Goal: Entertainment & Leisure: Consume media (video, audio)

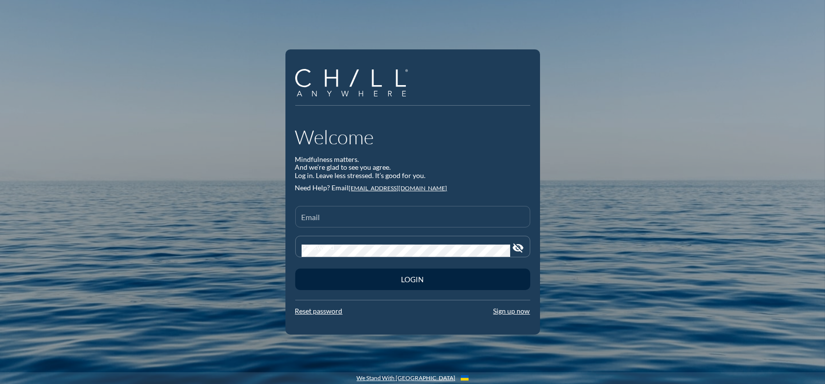
click at [318, 213] on div "Email" at bounding box center [413, 217] width 222 height 21
type input "[EMAIL_ADDRESS][DOMAIN_NAME]"
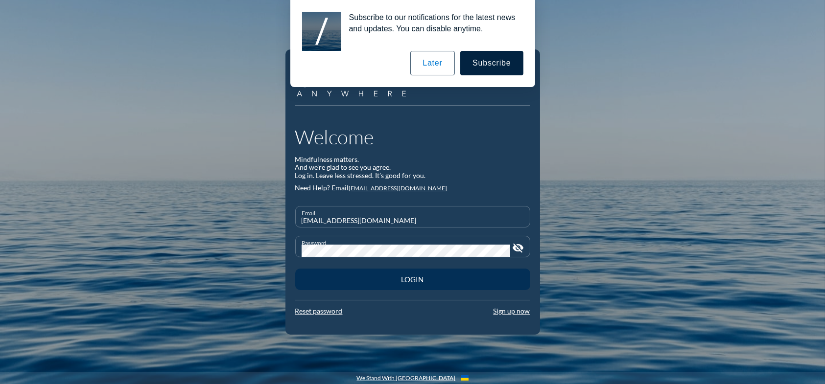
click at [409, 277] on div "Login" at bounding box center [412, 279] width 201 height 9
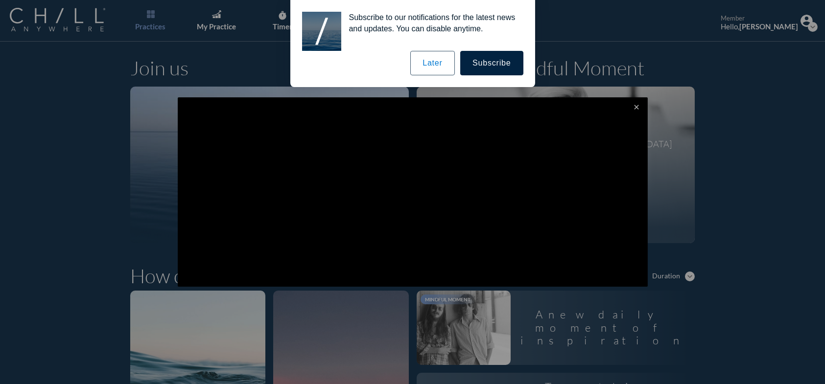
click at [443, 69] on button "Later" at bounding box center [432, 63] width 44 height 24
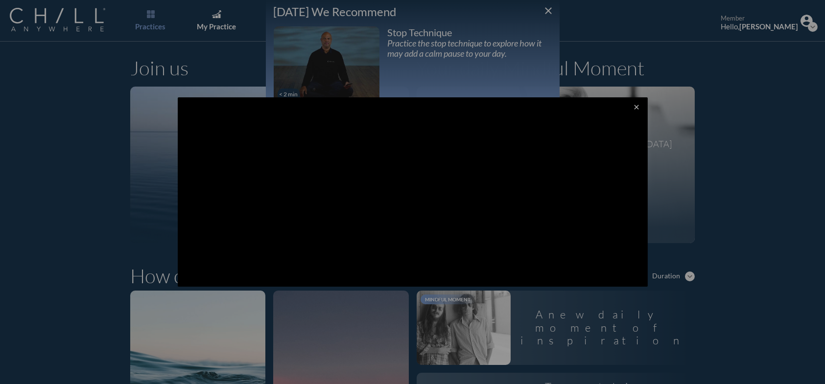
drag, startPoint x: 821, startPoint y: 52, endPoint x: 822, endPoint y: 108, distance: 56.3
click at [822, 108] on div at bounding box center [412, 192] width 825 height 384
click at [548, 10] on div at bounding box center [412, 192] width 825 height 384
click at [633, 105] on icon "close" at bounding box center [637, 107] width 8 height 8
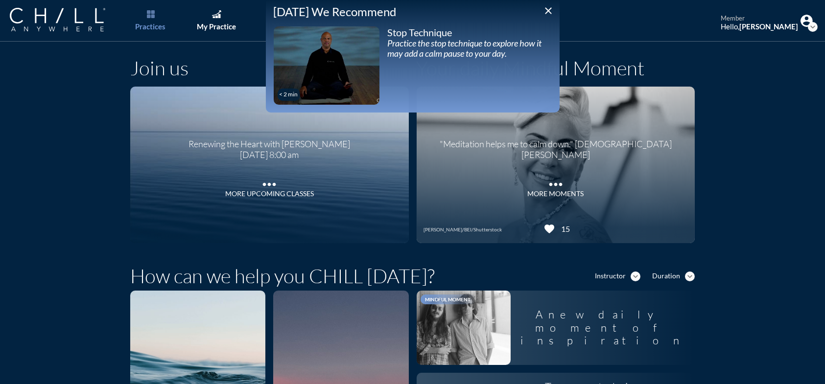
click at [549, 6] on icon "close" at bounding box center [549, 11] width 12 height 12
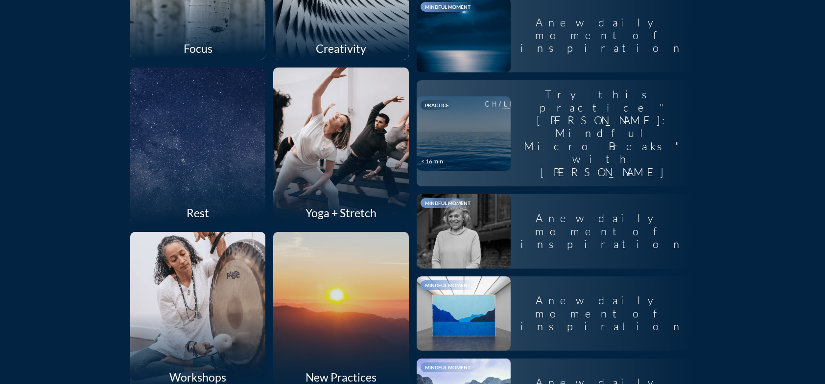
scroll to position [946, 0]
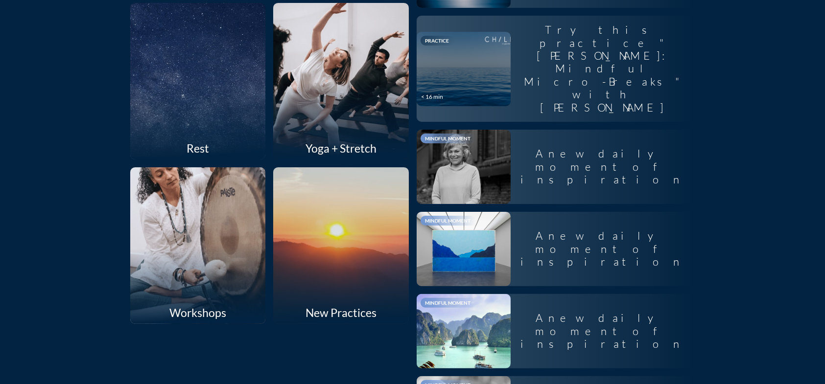
click at [218, 223] on div at bounding box center [197, 246] width 143 height 166
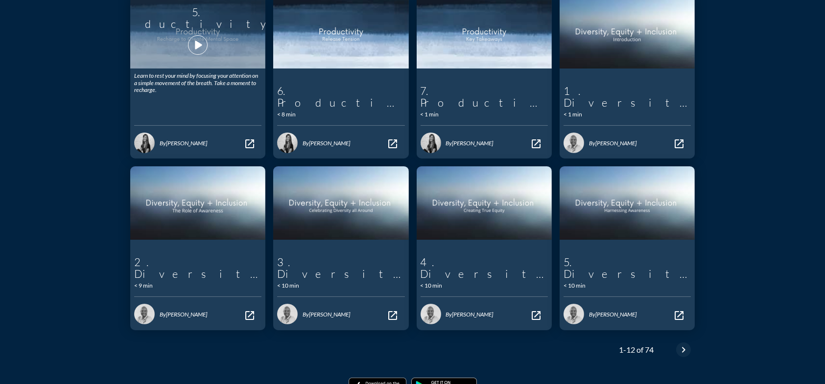
scroll to position [147, 0]
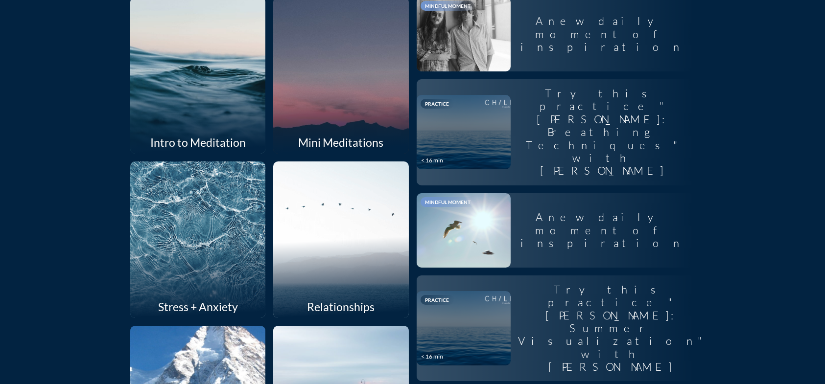
scroll to position [147, 0]
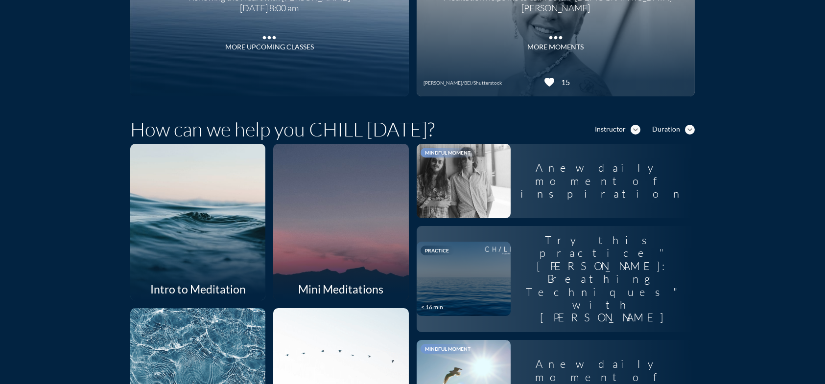
click at [204, 188] on div at bounding box center [197, 222] width 143 height 166
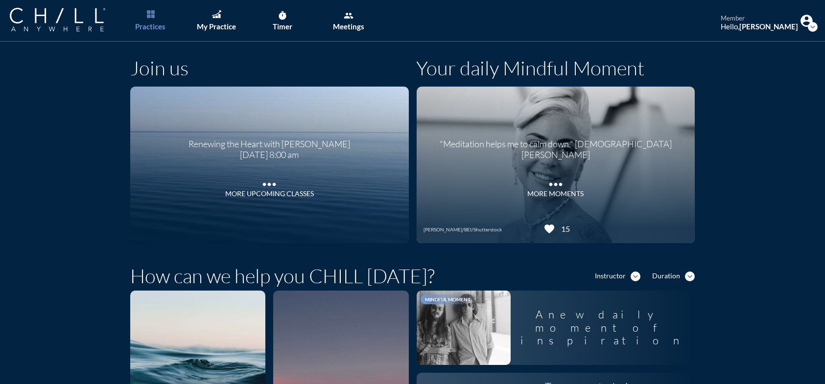
scroll to position [147, 0]
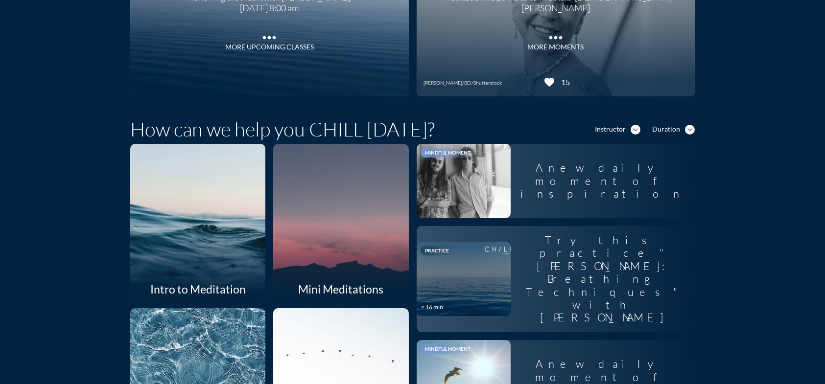
click at [339, 238] on div at bounding box center [340, 222] width 143 height 166
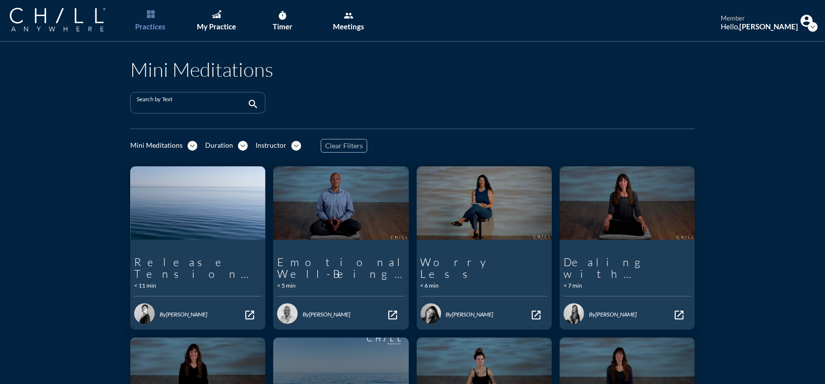
click at [219, 107] on input "Search by Text" at bounding box center [191, 107] width 109 height 12
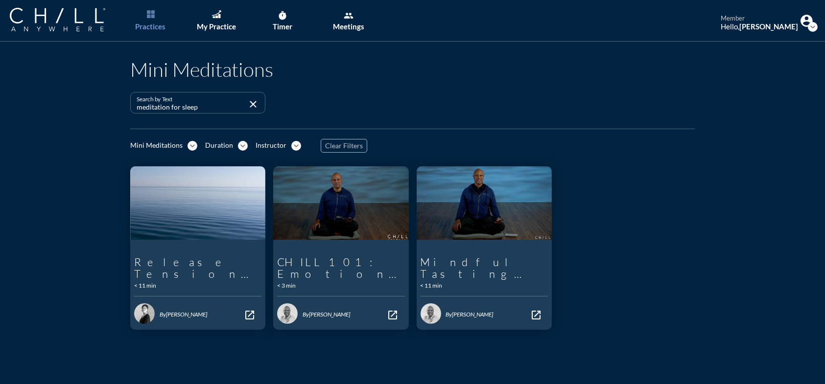
type input "meditation for sleep"
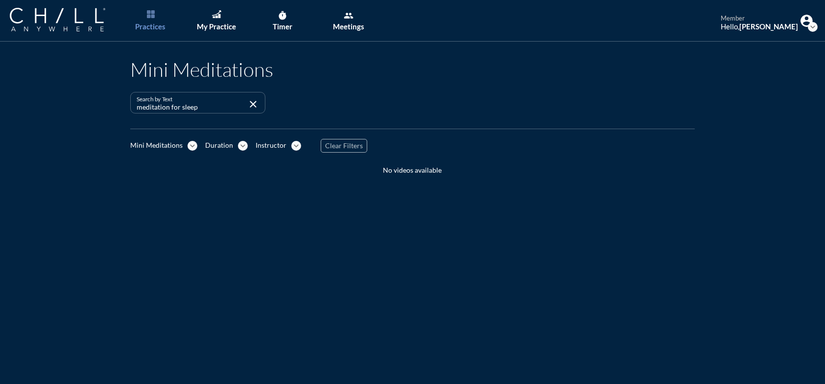
click at [248, 103] on icon "close" at bounding box center [253, 104] width 12 height 12
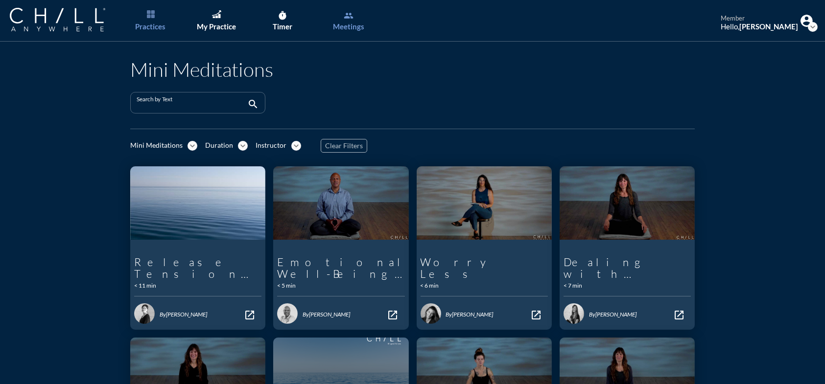
click at [346, 20] on icon "group" at bounding box center [349, 16] width 10 height 10
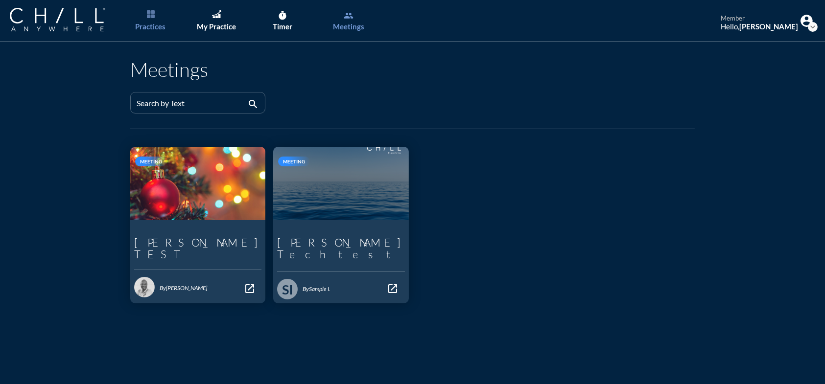
click at [160, 19] on link "Practices" at bounding box center [150, 21] width 51 height 42
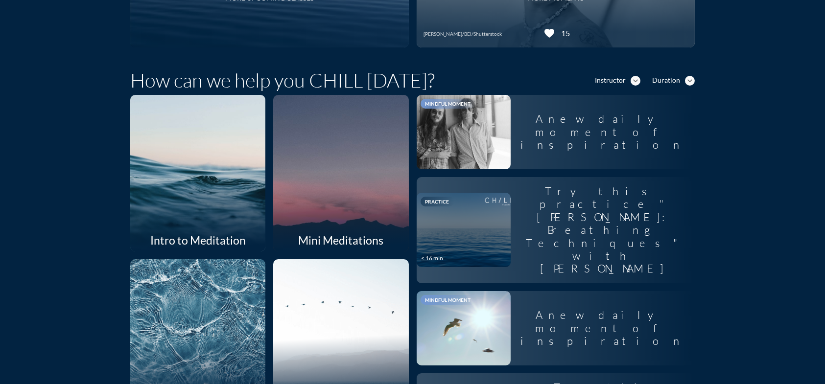
scroll to position [343, 0]
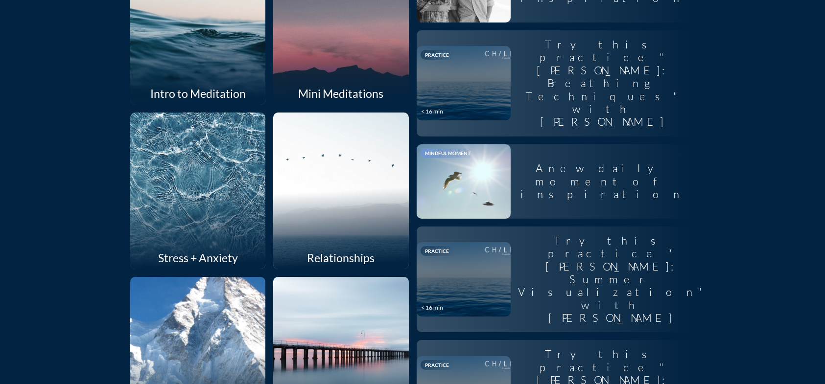
click at [329, 54] on div at bounding box center [340, 26] width 143 height 166
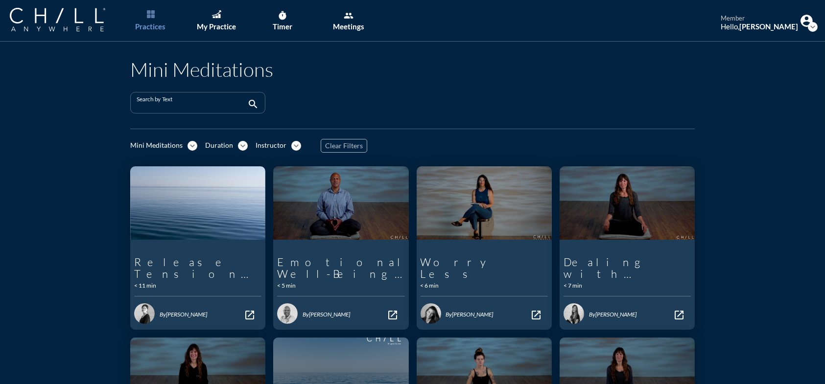
click at [154, 105] on input "Search by Text" at bounding box center [191, 107] width 109 height 12
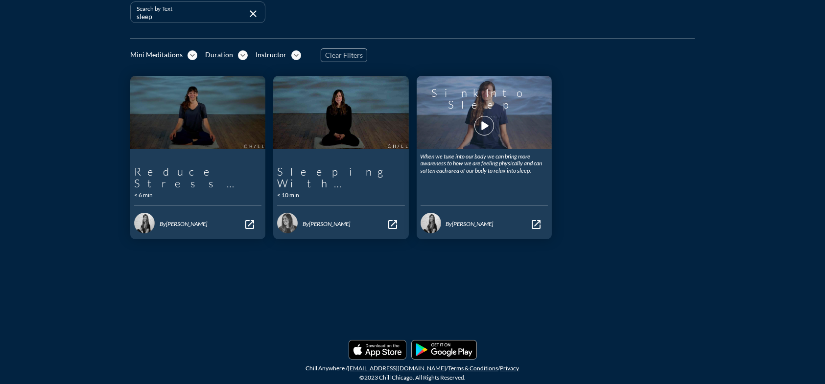
scroll to position [42, 0]
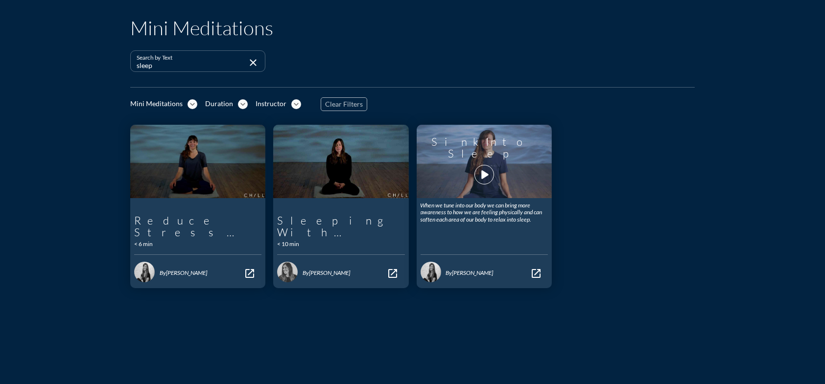
type input "sleep"
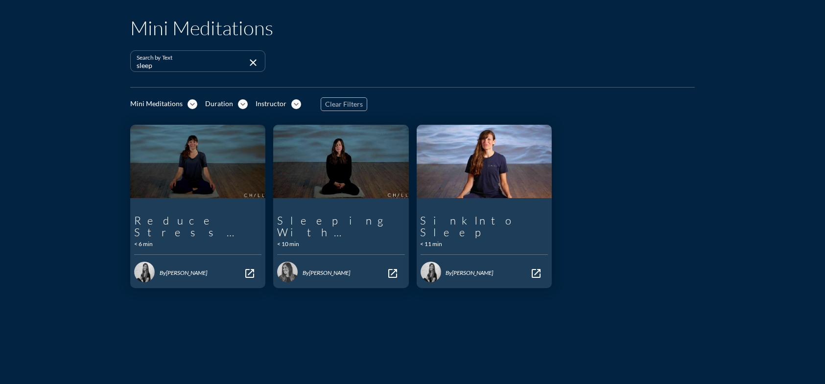
click at [482, 176] on icon "play_arrow" at bounding box center [484, 184] width 17 height 17
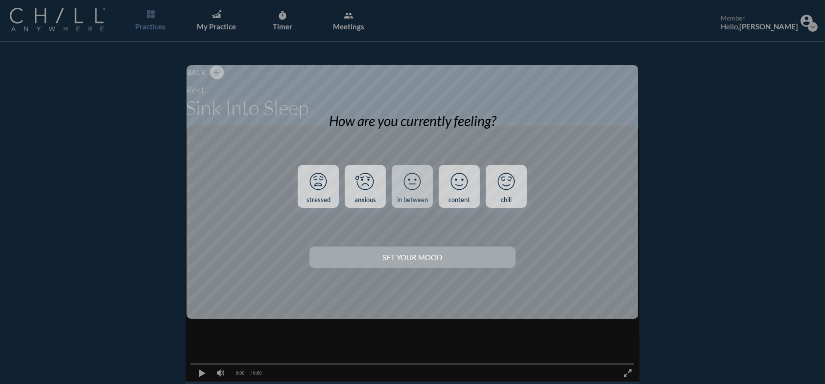
click at [410, 186] on icon at bounding box center [412, 181] width 25 height 25
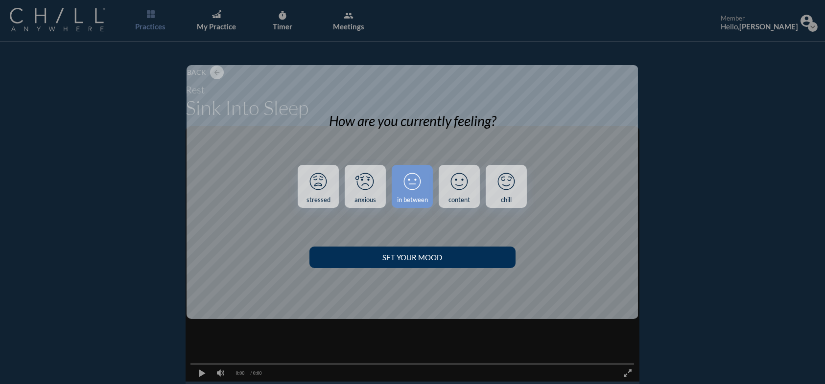
click at [420, 253] on div "Set your Mood" at bounding box center [413, 257] width 172 height 9
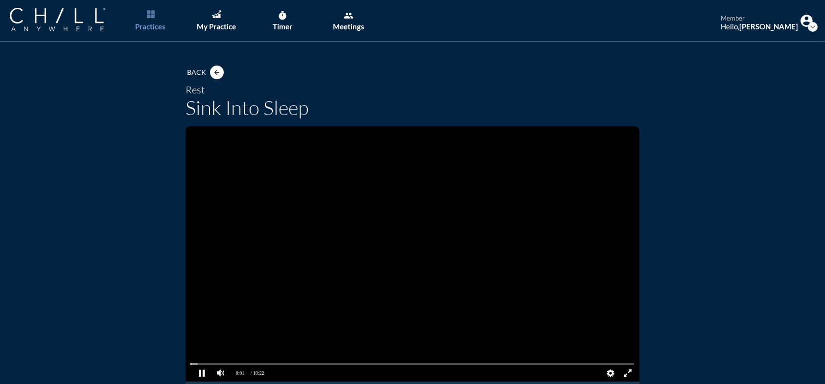
scroll to position [98, 0]
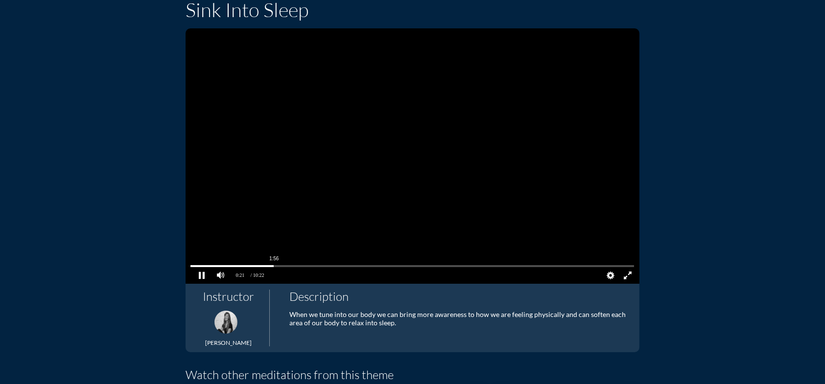
drag, startPoint x: 202, startPoint y: 266, endPoint x: 320, endPoint y: 264, distance: 118.0
click at [320, 264] on pjsdiv at bounding box center [412, 266] width 444 height 7
drag, startPoint x: 327, startPoint y: 264, endPoint x: 442, endPoint y: 259, distance: 115.1
click at [441, 259] on pjsdiv "4:40 3:15 / 10:22 LIVE Quality Auto 1080p Audio Subtitle" at bounding box center [412, 156] width 453 height 256
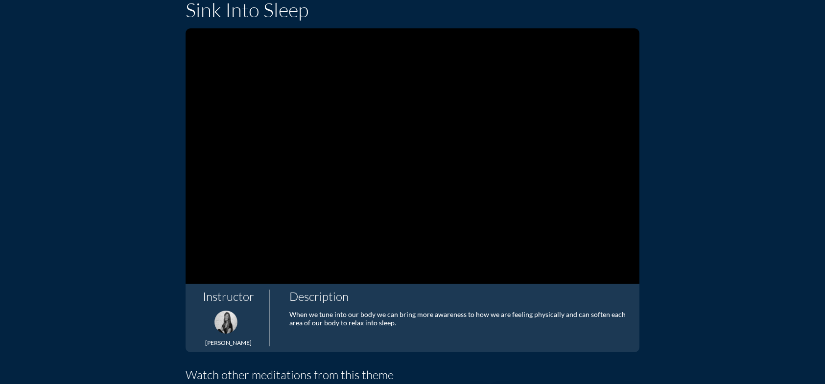
scroll to position [0, 0]
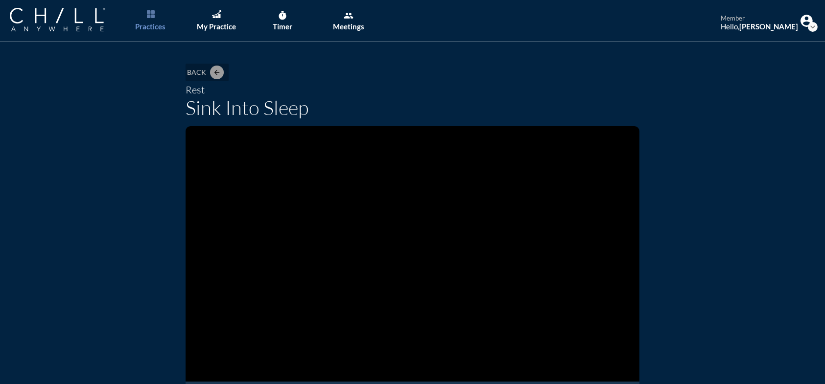
click at [216, 71] on icon "arrow_back" at bounding box center [217, 73] width 8 height 8
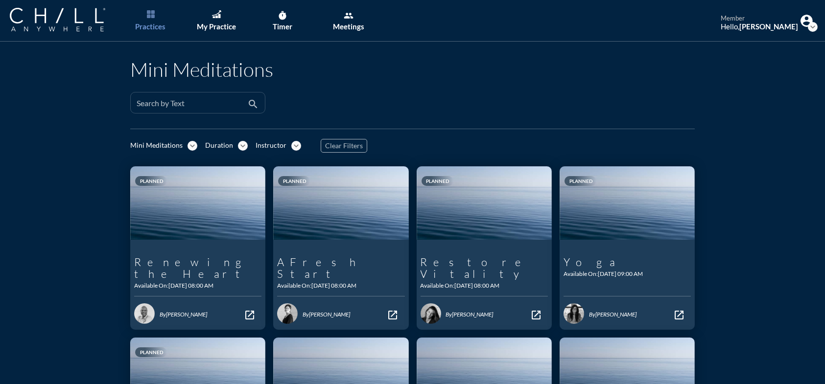
click at [184, 103] on input "Search by Text" at bounding box center [191, 107] width 109 height 12
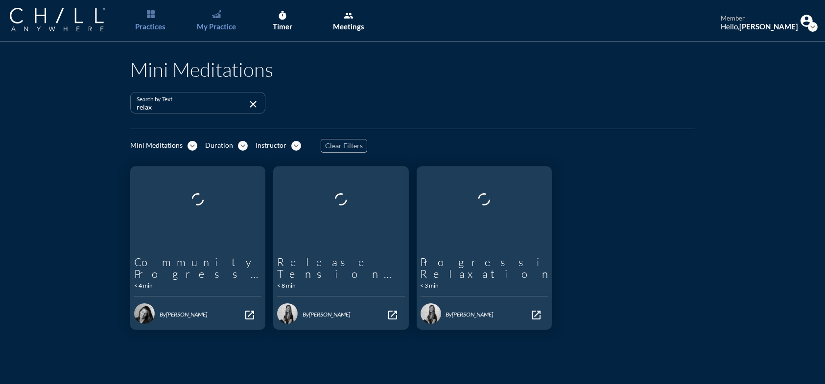
type input "relax"
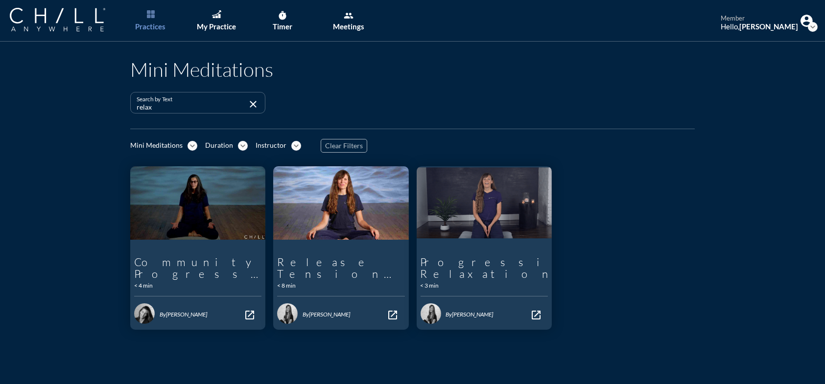
click at [152, 14] on img "Main menu" at bounding box center [151, 14] width 8 height 8
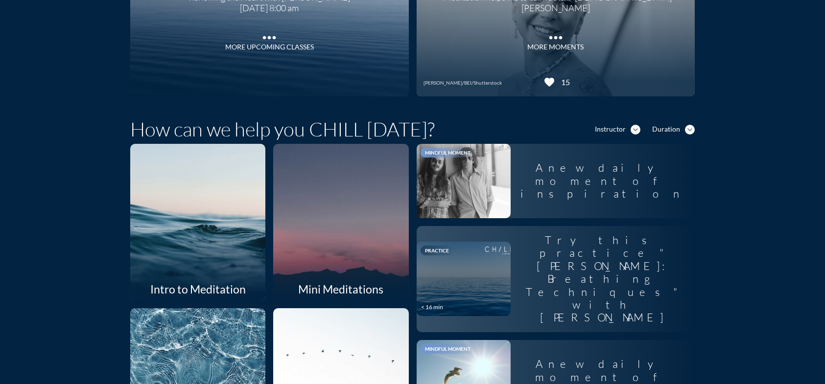
scroll to position [343, 0]
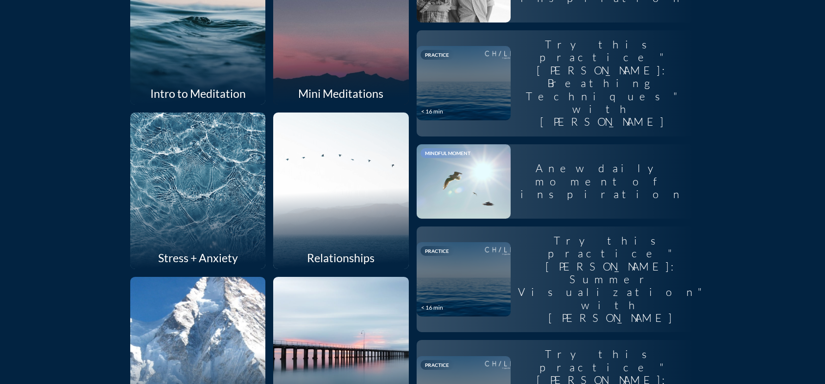
click at [190, 27] on div at bounding box center [197, 26] width 143 height 166
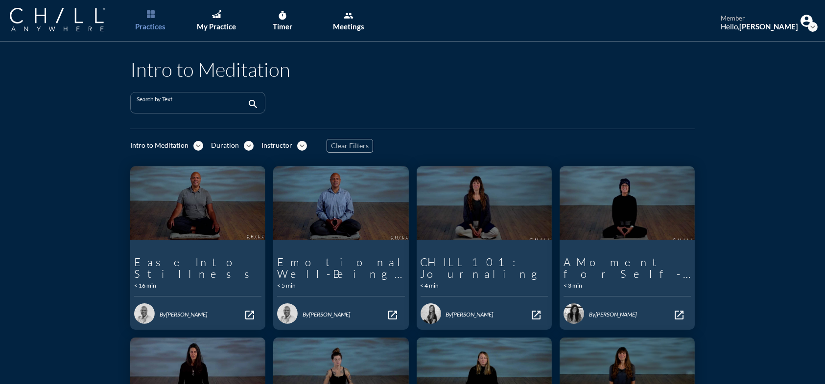
click at [176, 105] on input "Search by Text" at bounding box center [191, 107] width 109 height 12
type input "sleep"
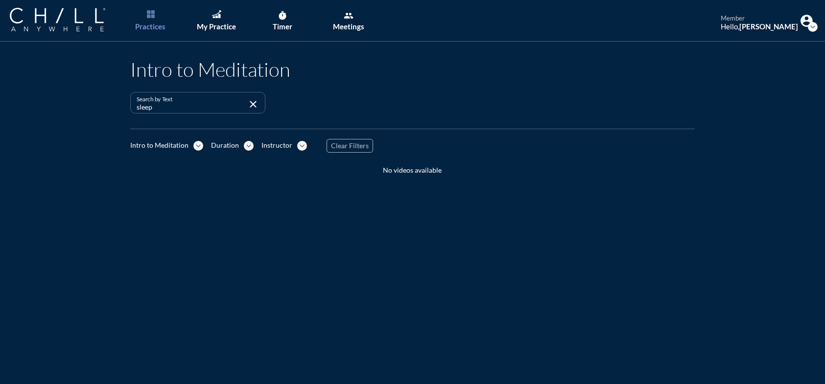
click at [247, 106] on icon "close" at bounding box center [253, 104] width 12 height 12
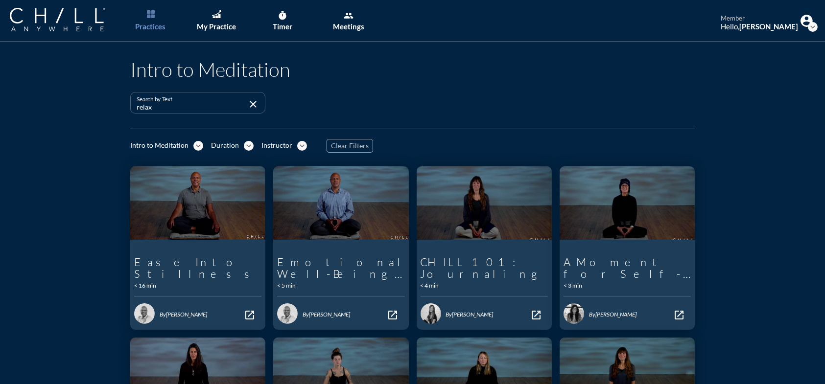
type input "relax"
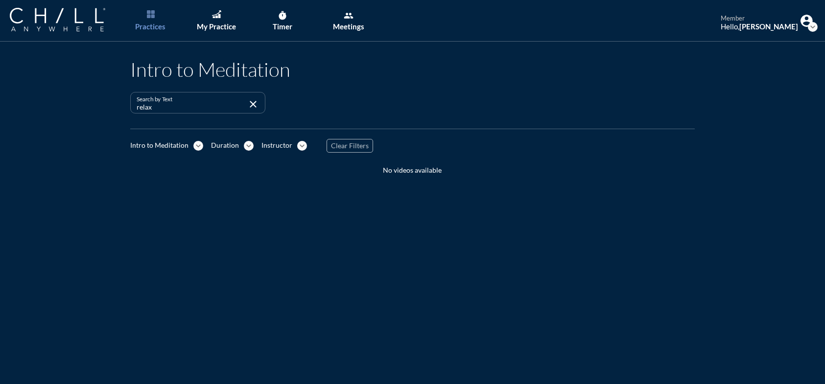
click at [252, 107] on icon "close" at bounding box center [253, 104] width 12 height 12
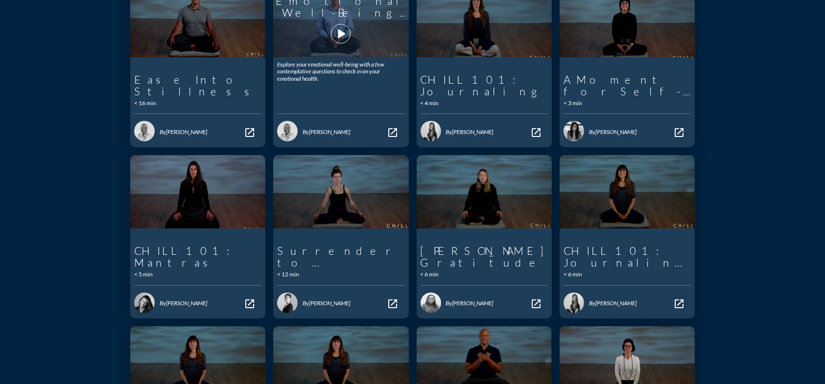
scroll to position [36, 0]
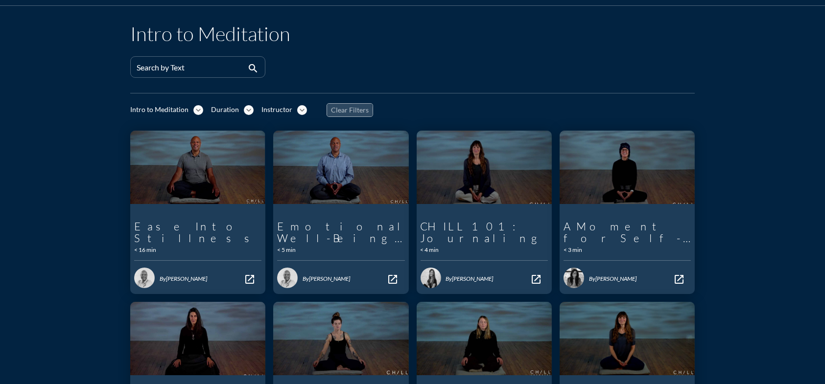
click at [347, 111] on span "Clear Filters" at bounding box center [350, 110] width 38 height 8
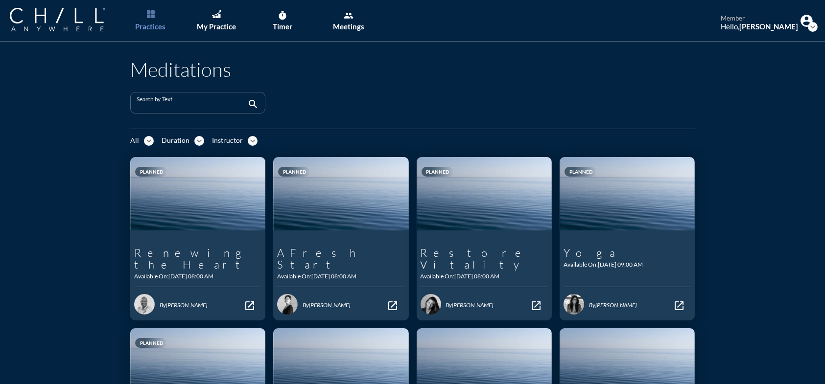
click at [174, 105] on input "Search by Text" at bounding box center [191, 107] width 109 height 12
type input "sleep"
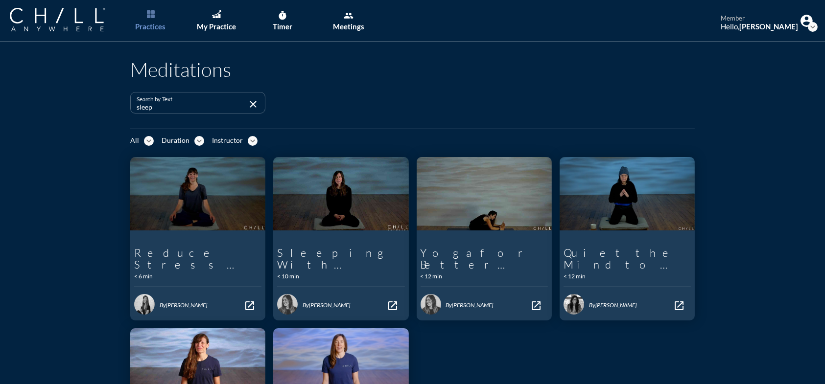
scroll to position [98, 0]
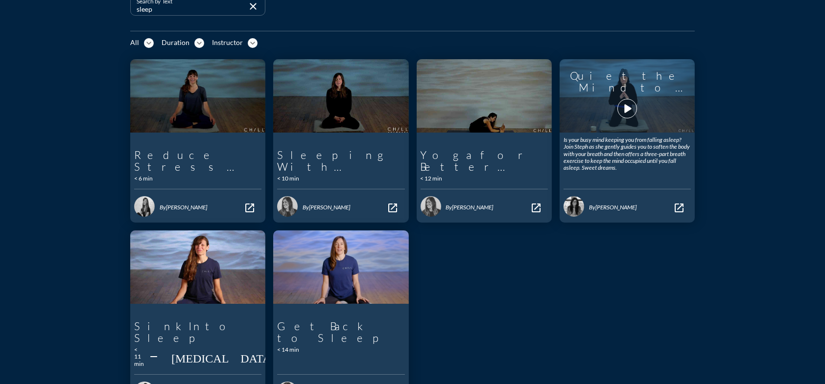
click at [626, 106] on icon "play_arrow" at bounding box center [627, 108] width 17 height 17
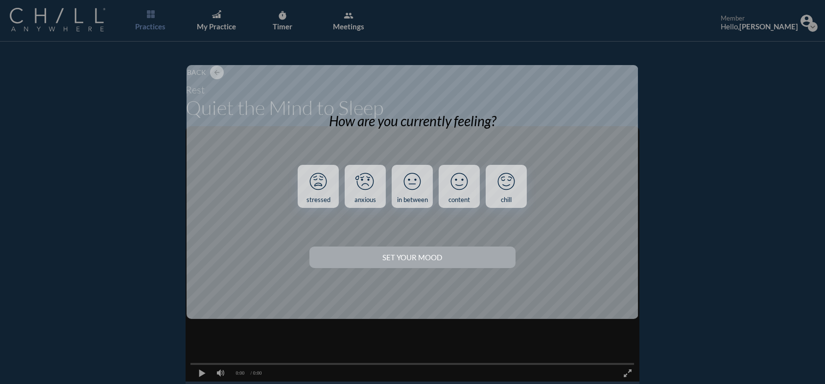
click at [438, 260] on div "Set your Mood" at bounding box center [412, 257] width 206 height 27
click at [409, 183] on icon at bounding box center [412, 181] width 25 height 25
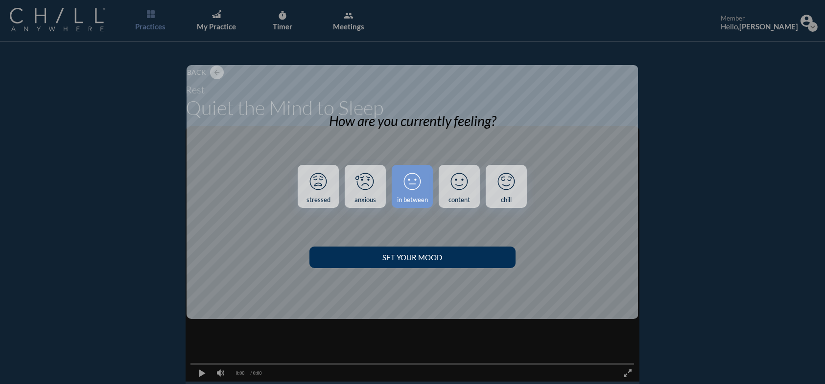
click at [422, 253] on div "Set your Mood" at bounding box center [413, 257] width 172 height 9
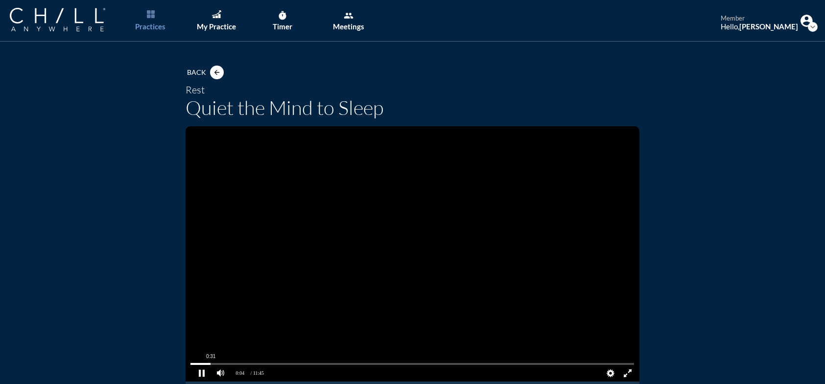
drag, startPoint x: 189, startPoint y: 364, endPoint x: 276, endPoint y: 362, distance: 86.7
click at [276, 362] on pjsdiv at bounding box center [412, 364] width 444 height 7
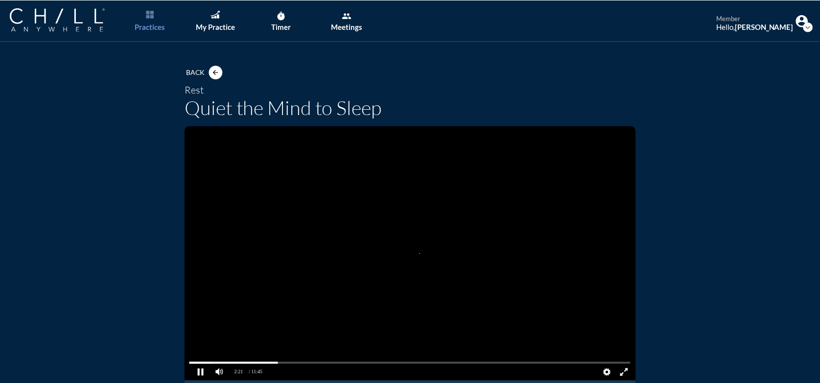
scroll to position [98, 0]
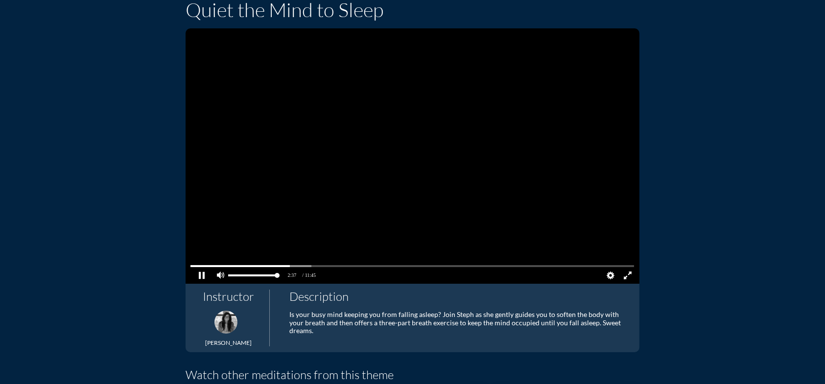
drag, startPoint x: 262, startPoint y: 274, endPoint x: 274, endPoint y: 276, distance: 12.5
click at [274, 276] on pjsdiv "2:04 2:37 / 11:45 LIVE Quality Auto 1080p Audio Subtitle" at bounding box center [412, 156] width 453 height 256
drag, startPoint x: 296, startPoint y: 266, endPoint x: 433, endPoint y: 246, distance: 139.0
click at [433, 246] on pjsdiv "2:53 2:52 / 11:45 LIVE Quality Auto 1080p Audio Subtitle" at bounding box center [412, 156] width 453 height 256
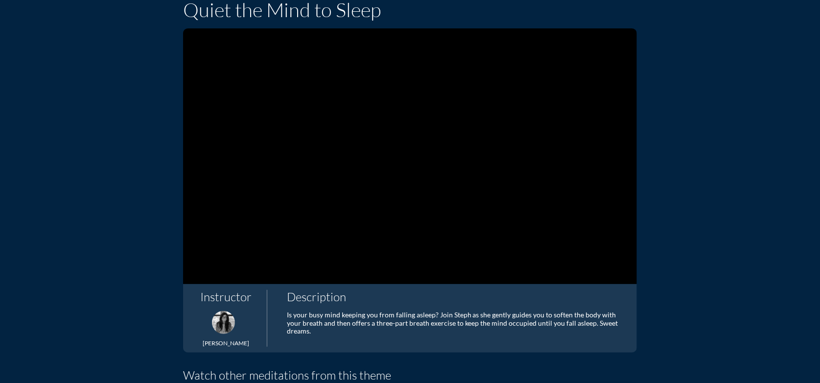
click at [120, 283] on div "Back arrow_back Rest Quiet the Mind to Sleep 6:04 6:49 / 11:45 LIVE Quality Aut…" at bounding box center [410, 260] width 580 height 632
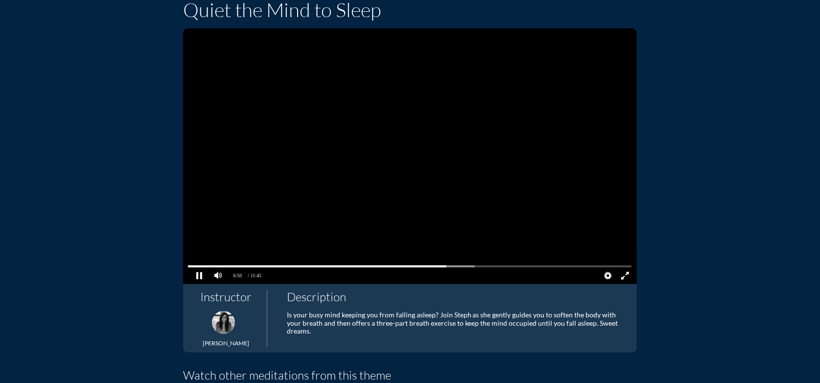
click at [356, 276] on pjsdiv at bounding box center [409, 275] width 453 height 17
drag, startPoint x: 444, startPoint y: 264, endPoint x: 188, endPoint y: 266, distance: 255.6
click at [188, 266] on pjsdiv at bounding box center [410, 266] width 444 height 7
click at [196, 273] on pjsdiv at bounding box center [199, 275] width 17 height 17
click at [413, 150] on pjsdiv at bounding box center [410, 156] width 35 height 35
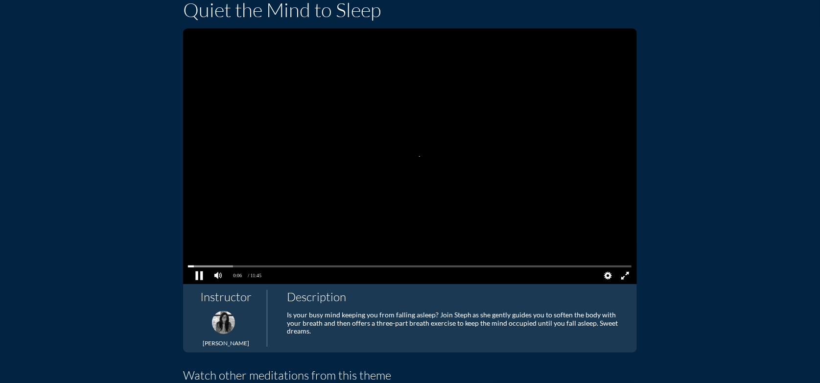
drag, startPoint x: 225, startPoint y: 265, endPoint x: 190, endPoint y: 270, distance: 35.0
click at [190, 270] on pjsdiv "0:05 0:06 / 11:45 LIVE Quality Auto 1080p Audio Subtitle" at bounding box center [409, 156] width 453 height 256
click at [192, 271] on pjsdiv at bounding box center [199, 275] width 17 height 17
click at [400, 160] on pjsdiv at bounding box center [410, 156] width 35 height 35
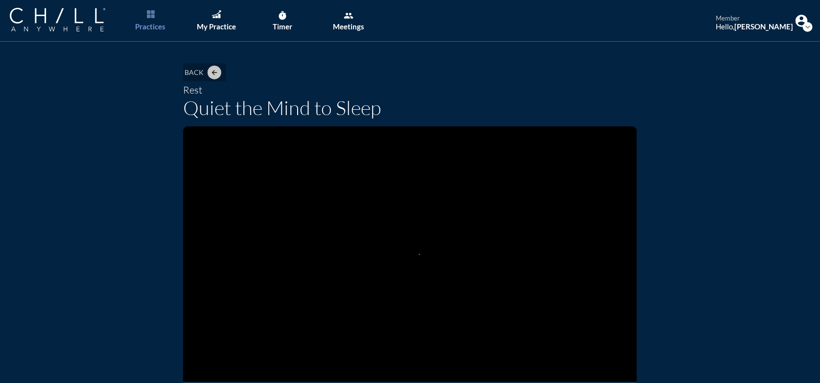
click at [198, 74] on span "Back" at bounding box center [194, 73] width 19 height 8
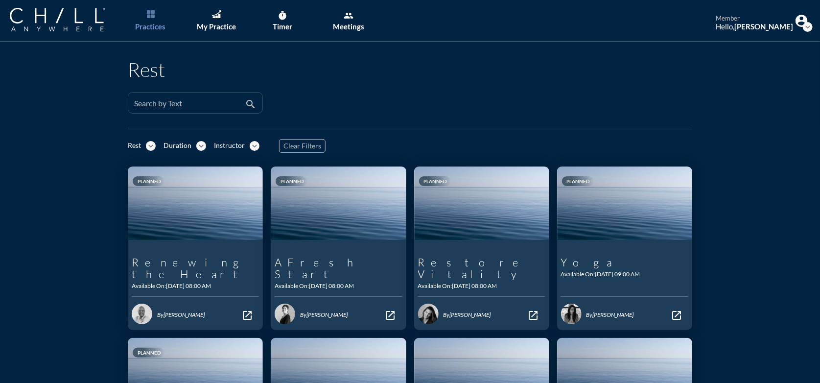
click at [185, 98] on div "Search by Text" at bounding box center [188, 103] width 109 height 21
type input "sleep"
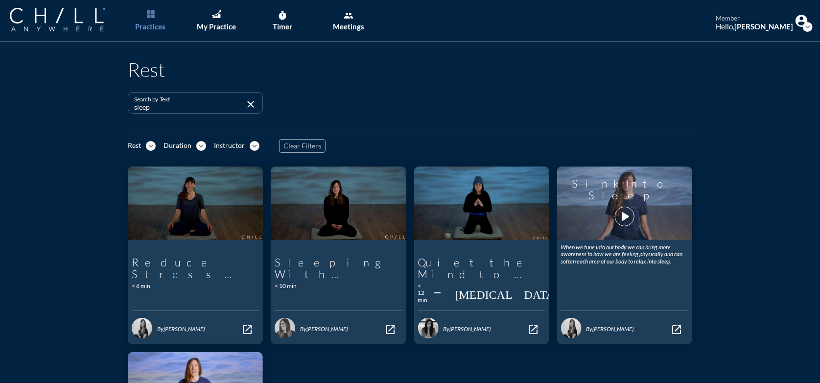
click at [617, 217] on icon "play_arrow" at bounding box center [624, 216] width 17 height 17
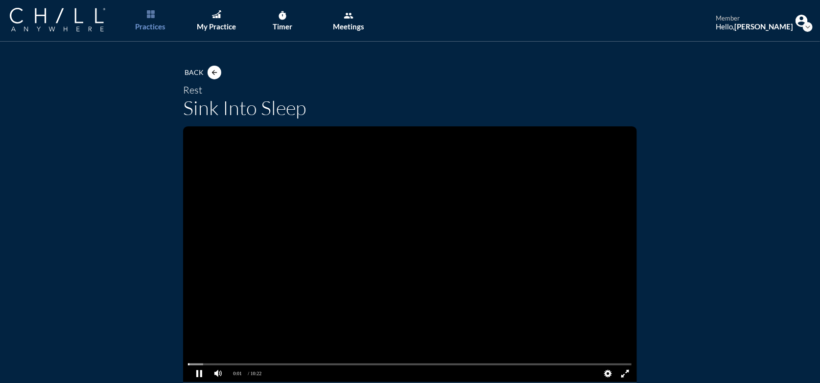
scroll to position [49, 0]
